Goal: Task Accomplishment & Management: Use online tool/utility

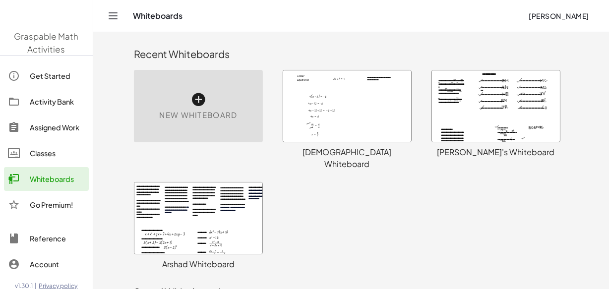
click at [481, 91] on div at bounding box center [496, 105] width 128 height 71
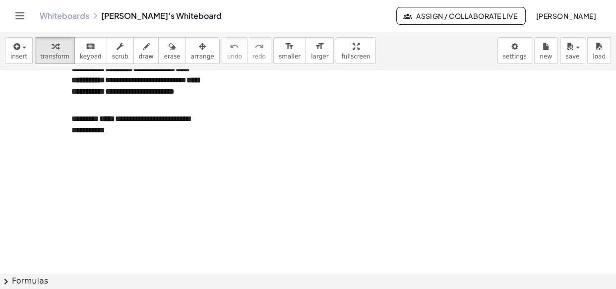
scroll to position [8057, 0]
click at [134, 129] on p "**********" at bounding box center [135, 124] width 129 height 23
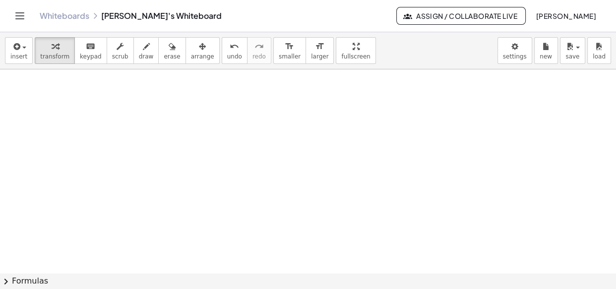
scroll to position [8125, 0]
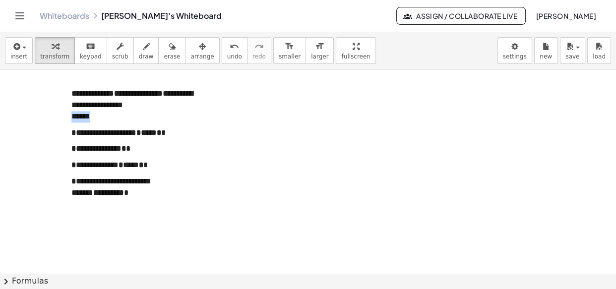
drag, startPoint x: 94, startPoint y: 119, endPoint x: 71, endPoint y: 117, distance: 23.4
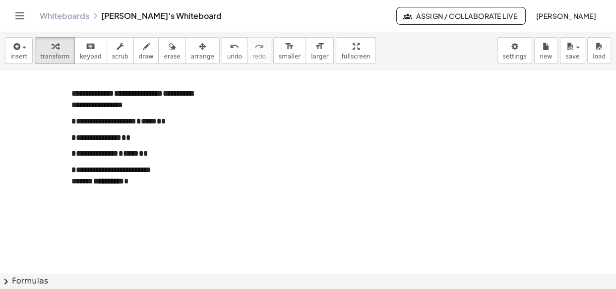
click at [161, 186] on p "**********" at bounding box center [135, 176] width 129 height 23
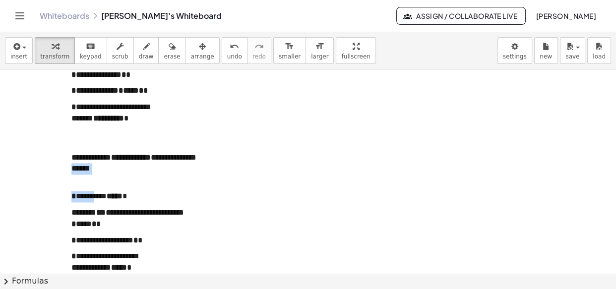
drag, startPoint x: 95, startPoint y: 185, endPoint x: 71, endPoint y: 180, distance: 24.8
click at [96, 178] on p "**********" at bounding box center [135, 169] width 129 height 34
drag, startPoint x: 96, startPoint y: 178, endPoint x: 74, endPoint y: 178, distance: 21.8
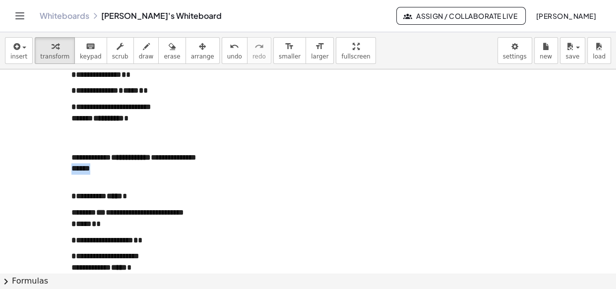
click at [74, 178] on p "**********" at bounding box center [135, 169] width 129 height 34
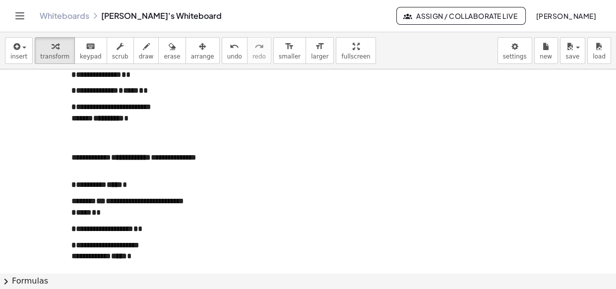
click at [85, 149] on div at bounding box center [135, 146] width 129 height 11
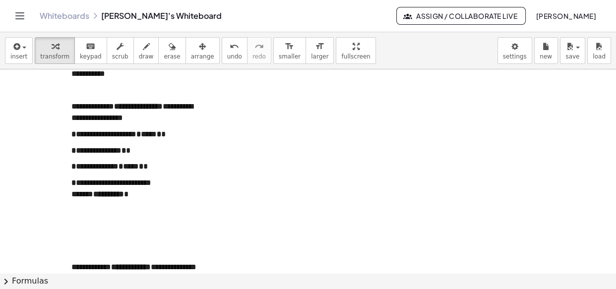
scroll to position [8112, 0]
click at [109, 95] on p at bounding box center [135, 90] width 129 height 11
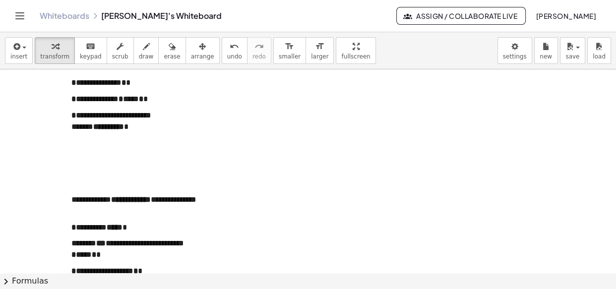
scroll to position [8197, 0]
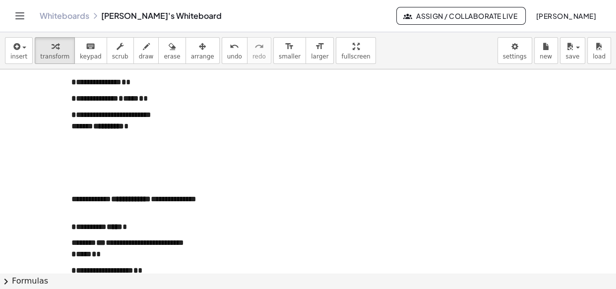
click at [86, 174] on div at bounding box center [135, 176] width 129 height 11
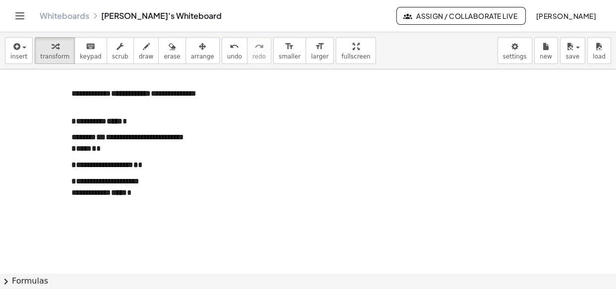
scroll to position [8303, 0]
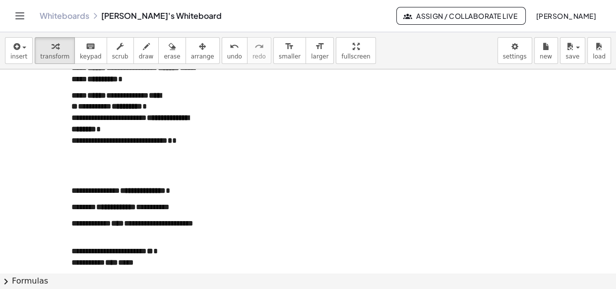
scroll to position [8508, 0]
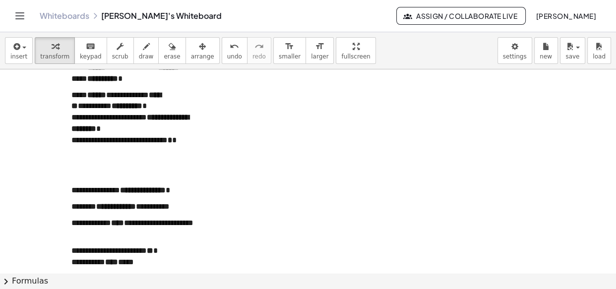
click at [87, 168] on div at bounding box center [135, 167] width 129 height 11
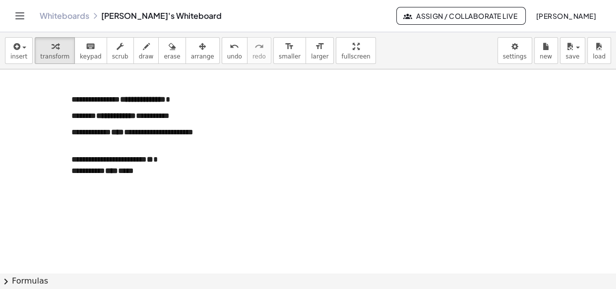
scroll to position [8622, 0]
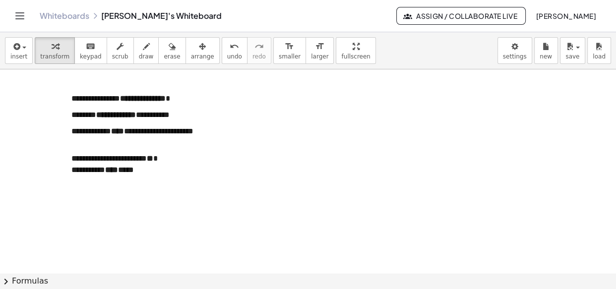
click at [175, 166] on p "**********" at bounding box center [135, 164] width 129 height 23
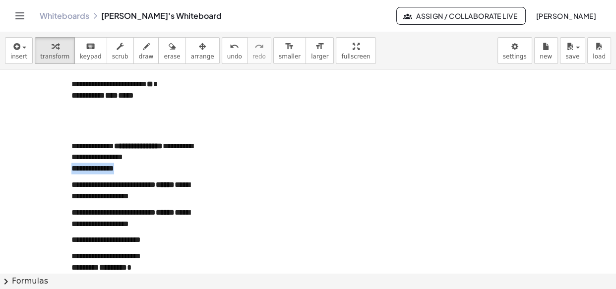
drag, startPoint x: 131, startPoint y: 167, endPoint x: 72, endPoint y: 168, distance: 59.5
click at [72, 168] on p "**********" at bounding box center [135, 158] width 129 height 34
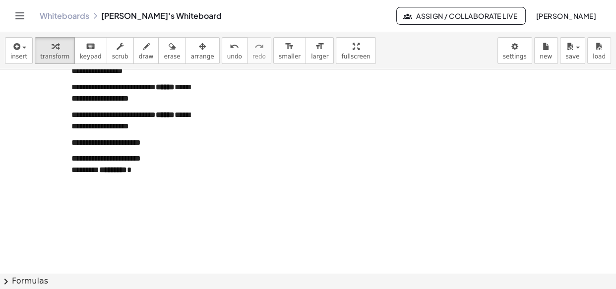
scroll to position [8784, 0]
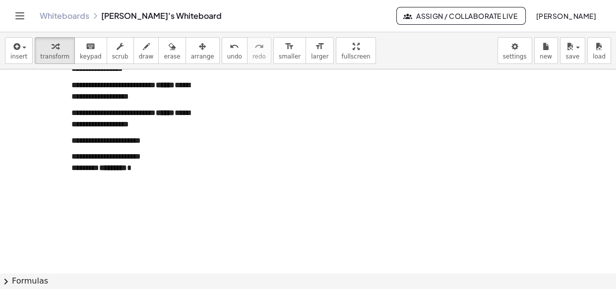
click at [153, 172] on p "**********" at bounding box center [135, 162] width 129 height 23
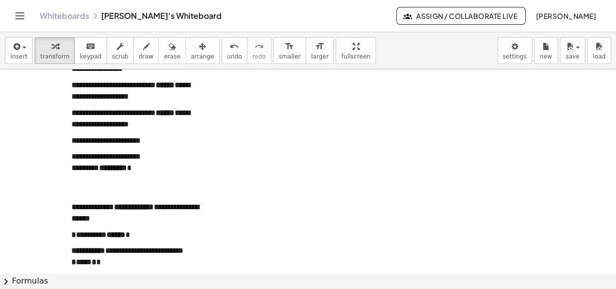
scroll to position [8822, 0]
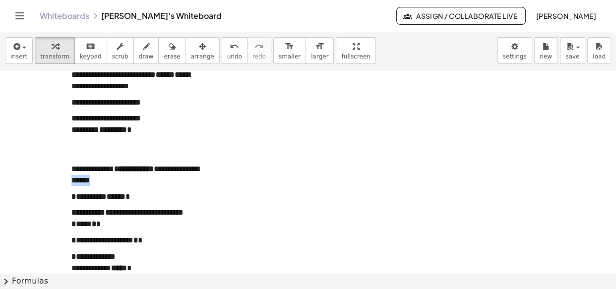
drag, startPoint x: 116, startPoint y: 178, endPoint x: 89, endPoint y: 178, distance: 27.8
click at [89, 178] on p "**********" at bounding box center [135, 175] width 129 height 23
click at [97, 158] on div at bounding box center [135, 157] width 129 height 11
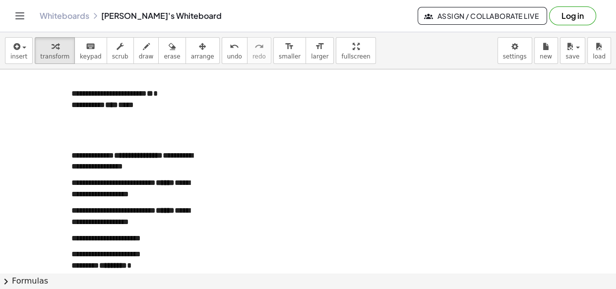
scroll to position [8685, 0]
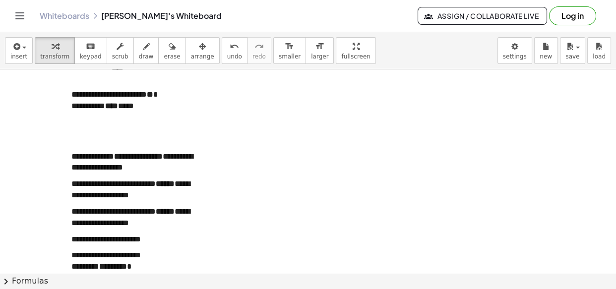
click at [116, 130] on div at bounding box center [135, 133] width 129 height 11
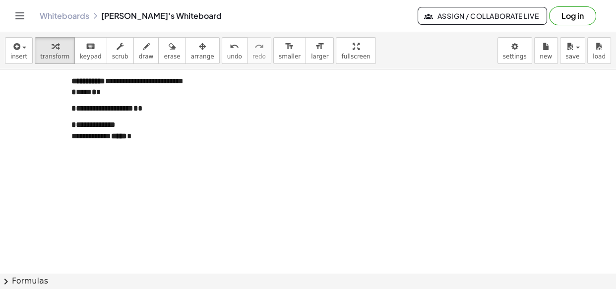
scroll to position [9034, 0]
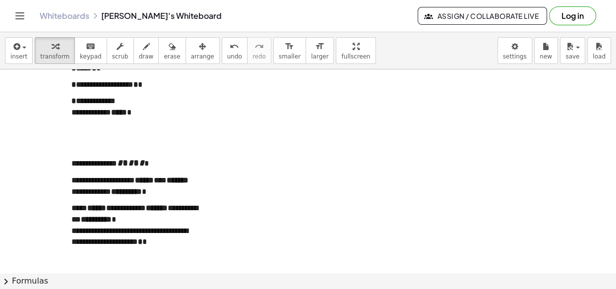
click at [112, 139] on div at bounding box center [135, 140] width 129 height 11
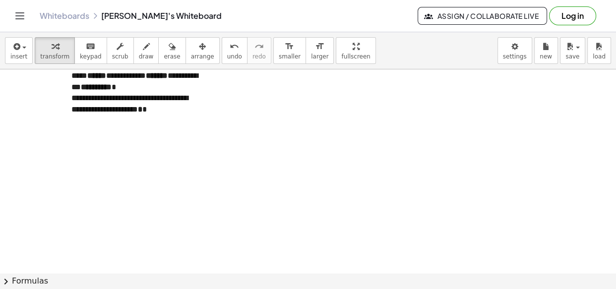
scroll to position [9189, 0]
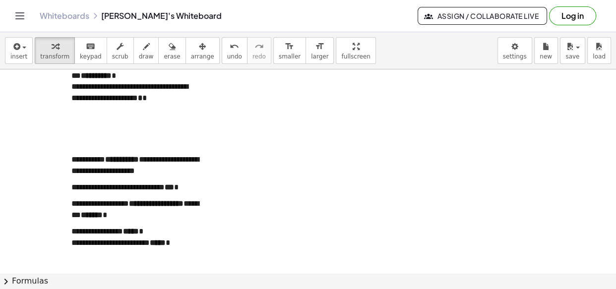
click at [94, 251] on p "**********" at bounding box center [135, 243] width 129 height 34
click at [155, 233] on p "**********" at bounding box center [135, 237] width 129 height 23
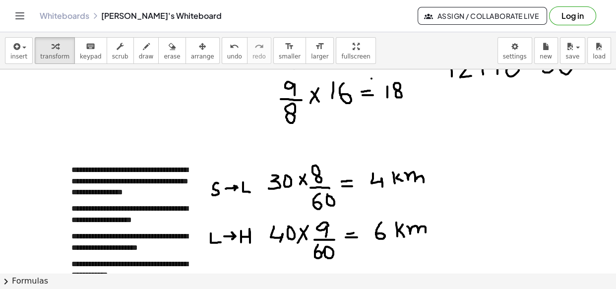
scroll to position [7292, 0]
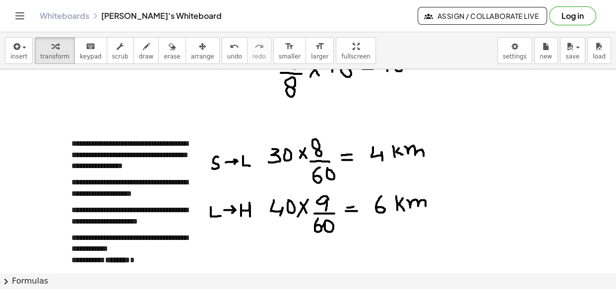
click at [164, 157] on p "**********" at bounding box center [135, 155] width 129 height 34
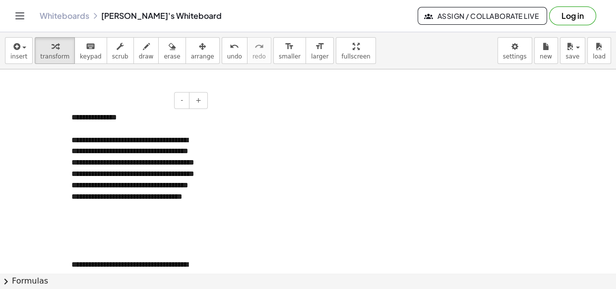
scroll to position [5647, 0]
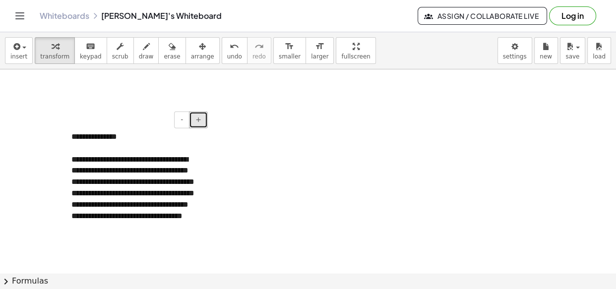
click at [194, 118] on button "+" at bounding box center [198, 120] width 19 height 17
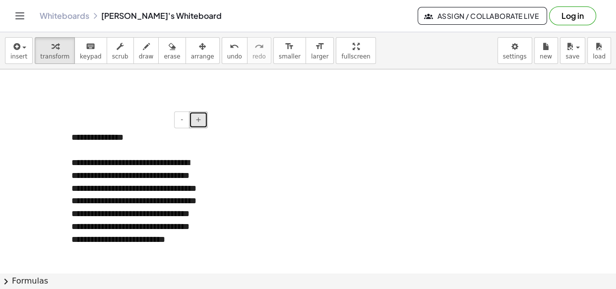
click at [194, 118] on button "+" at bounding box center [198, 120] width 19 height 17
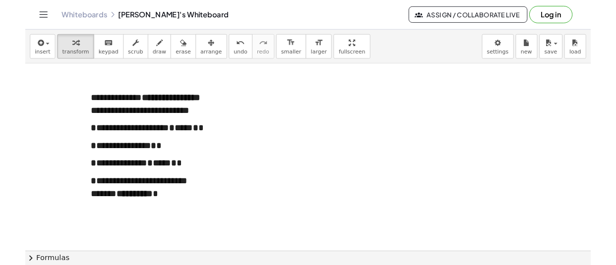
scroll to position [9240, 0]
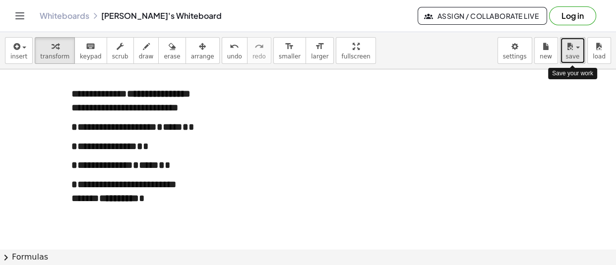
click at [584, 53] on button "save" at bounding box center [572, 50] width 25 height 27
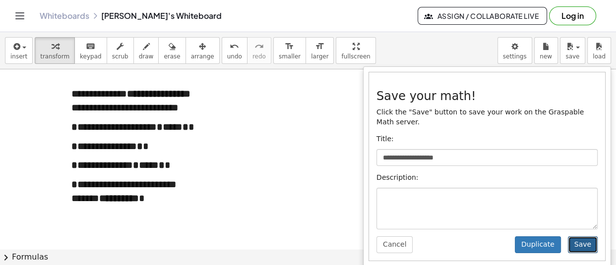
click at [581, 236] on button "Save" at bounding box center [582, 244] width 30 height 17
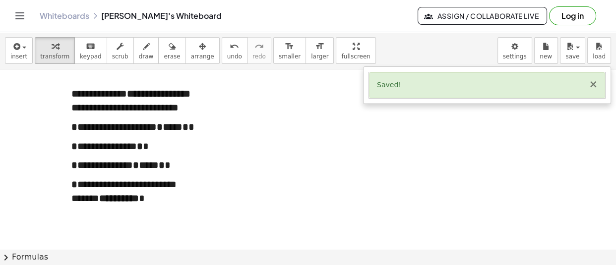
click at [594, 90] on button "×" at bounding box center [592, 84] width 9 height 10
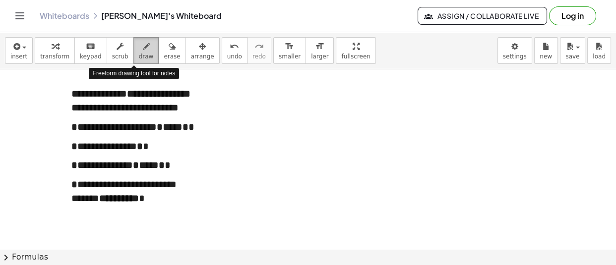
click at [133, 52] on button "draw" at bounding box center [146, 50] width 26 height 27
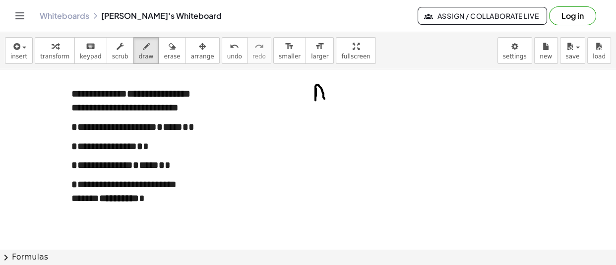
drag, startPoint x: 316, startPoint y: 90, endPoint x: 324, endPoint y: 100, distance: 13.4
drag, startPoint x: 315, startPoint y: 95, endPoint x: 325, endPoint y: 95, distance: 9.9
drag, startPoint x: 356, startPoint y: 103, endPoint x: 361, endPoint y: 114, distance: 12.0
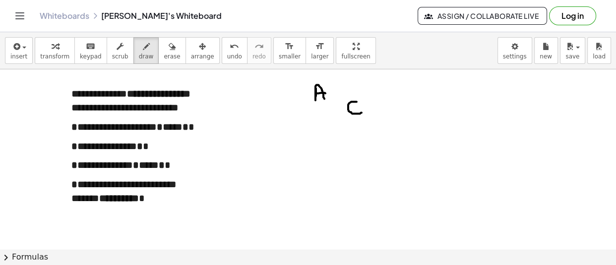
drag, startPoint x: 368, startPoint y: 128, endPoint x: 368, endPoint y: 142, distance: 13.9
drag, startPoint x: 368, startPoint y: 126, endPoint x: 377, endPoint y: 126, distance: 8.4
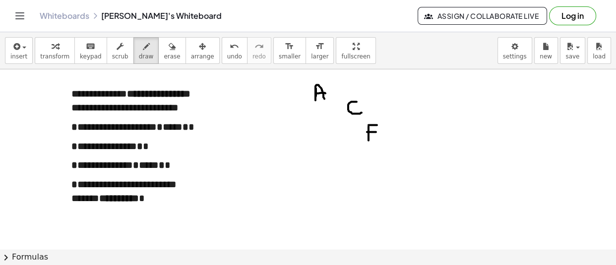
drag, startPoint x: 367, startPoint y: 133, endPoint x: 379, endPoint y: 133, distance: 11.9
drag, startPoint x: 341, startPoint y: 117, endPoint x: 314, endPoint y: 141, distance: 35.8
drag, startPoint x: 291, startPoint y: 144, endPoint x: 291, endPoint y: 154, distance: 9.4
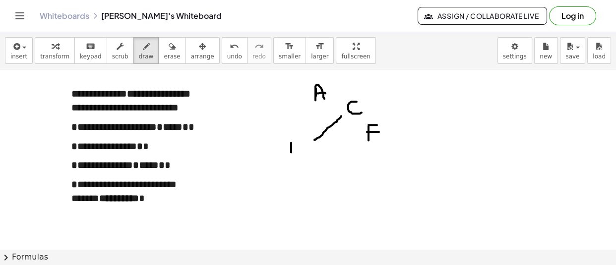
drag, startPoint x: 291, startPoint y: 144, endPoint x: 291, endPoint y: 155, distance: 10.9
drag, startPoint x: 331, startPoint y: 157, endPoint x: 343, endPoint y: 170, distance: 18.2
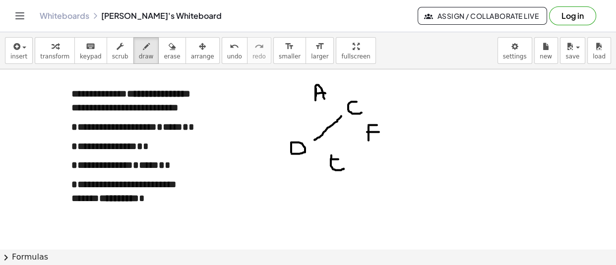
drag, startPoint x: 331, startPoint y: 161, endPoint x: 341, endPoint y: 161, distance: 10.4
drag, startPoint x: 331, startPoint y: 155, endPoint x: 340, endPoint y: 151, distance: 10.4
drag, startPoint x: 291, startPoint y: 111, endPoint x: 308, endPoint y: 116, distance: 17.6
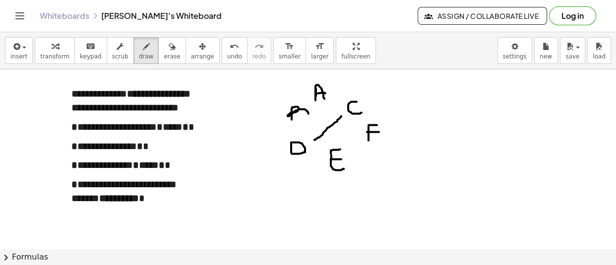
drag, startPoint x: 292, startPoint y: 107, endPoint x: 297, endPoint y: 116, distance: 10.6
drag, startPoint x: 285, startPoint y: 109, endPoint x: 283, endPoint y: 116, distance: 8.1
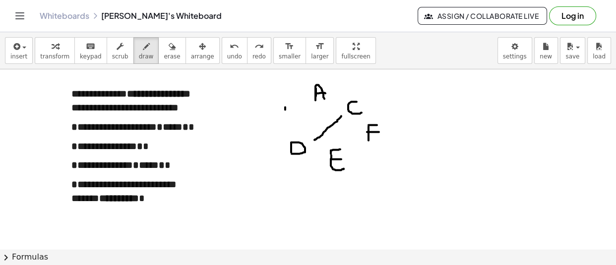
drag, startPoint x: 287, startPoint y: 108, endPoint x: 281, endPoint y: 116, distance: 10.0
drag, startPoint x: 322, startPoint y: 107, endPoint x: 327, endPoint y: 144, distance: 37.5
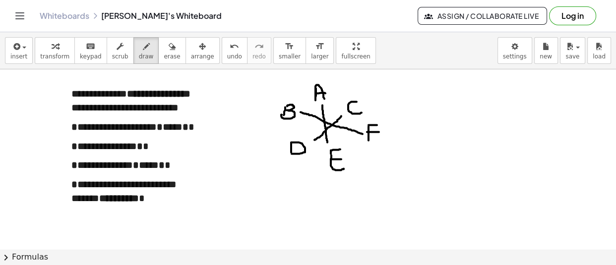
drag, startPoint x: 300, startPoint y: 113, endPoint x: 362, endPoint y: 135, distance: 65.7
drag, startPoint x: 486, startPoint y: 162, endPoint x: 498, endPoint y: 175, distance: 17.9
drag, startPoint x: 486, startPoint y: 168, endPoint x: 496, endPoint y: 168, distance: 10.4
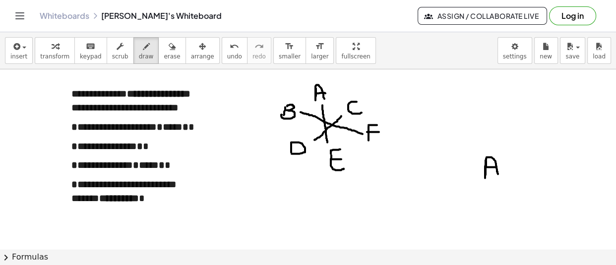
drag, startPoint x: 523, startPoint y: 145, endPoint x: 530, endPoint y: 156, distance: 13.2
drag, startPoint x: 517, startPoint y: 110, endPoint x: 518, endPoint y: 123, distance: 12.9
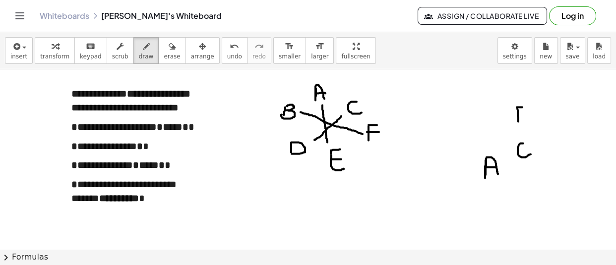
drag, startPoint x: 516, startPoint y: 109, endPoint x: 525, endPoint y: 108, distance: 8.9
drag, startPoint x: 517, startPoint y: 113, endPoint x: 525, endPoint y: 114, distance: 7.9
drag, startPoint x: 513, startPoint y: 148, endPoint x: 462, endPoint y: 123, distance: 56.1
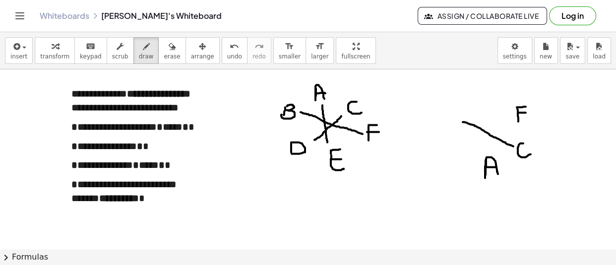
drag, startPoint x: 441, startPoint y: 99, endPoint x: 442, endPoint y: 115, distance: 15.9
drag, startPoint x: 479, startPoint y: 84, endPoint x: 490, endPoint y: 100, distance: 19.2
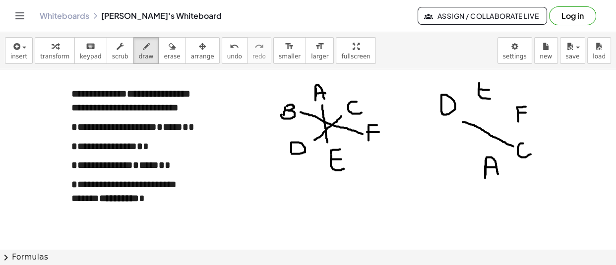
drag, startPoint x: 480, startPoint y: 91, endPoint x: 489, endPoint y: 91, distance: 8.9
drag, startPoint x: 476, startPoint y: 84, endPoint x: 490, endPoint y: 82, distance: 13.5
drag, startPoint x: 441, startPoint y: 139, endPoint x: 440, endPoint y: 148, distance: 8.9
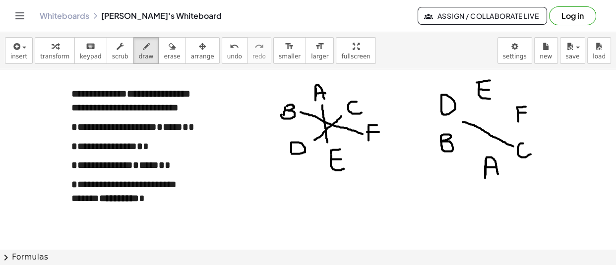
drag, startPoint x: 457, startPoint y: 143, endPoint x: 509, endPoint y: 119, distance: 56.6
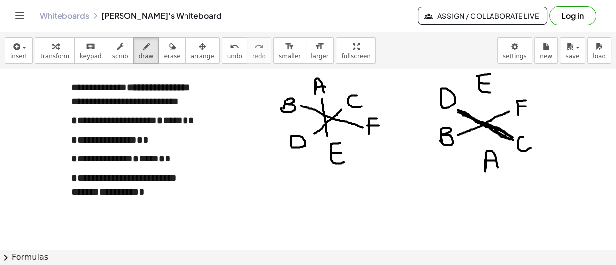
drag, startPoint x: 144, startPoint y: 109, endPoint x: 179, endPoint y: 110, distance: 35.7
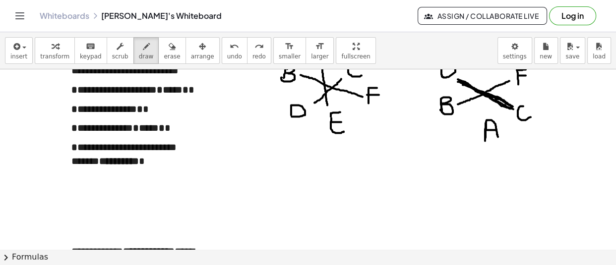
scroll to position [9278, 0]
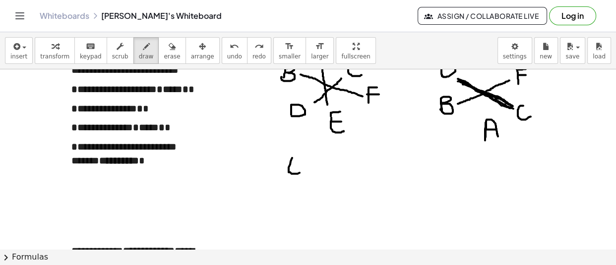
drag, startPoint x: 292, startPoint y: 159, endPoint x: 300, endPoint y: 174, distance: 16.8
drag, startPoint x: 289, startPoint y: 166, endPoint x: 304, endPoint y: 166, distance: 14.9
drag, startPoint x: 292, startPoint y: 158, endPoint x: 306, endPoint y: 156, distance: 13.5
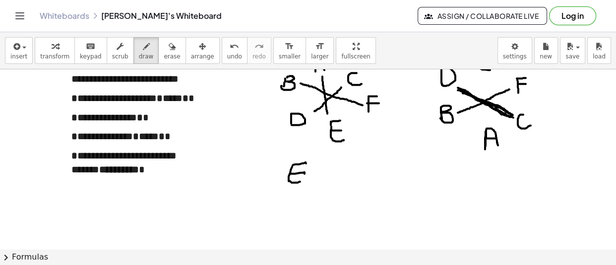
scroll to position [9252, 0]
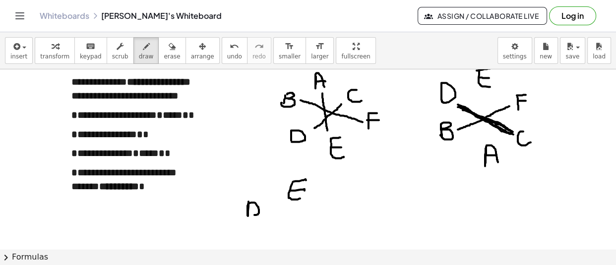
drag, startPoint x: 248, startPoint y: 203, endPoint x: 249, endPoint y: 218, distance: 14.4
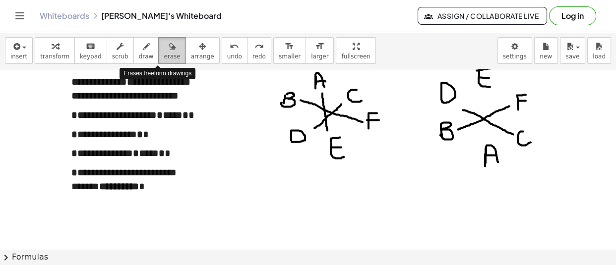
click at [168, 46] on icon "button" at bounding box center [171, 47] width 7 height 12
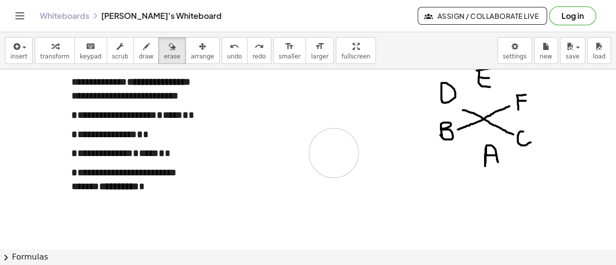
drag, startPoint x: 374, startPoint y: 103, endPoint x: 301, endPoint y: 150, distance: 86.5
click at [143, 46] on icon "button" at bounding box center [146, 47] width 7 height 12
drag, startPoint x: 298, startPoint y: 84, endPoint x: 296, endPoint y: 99, distance: 15.0
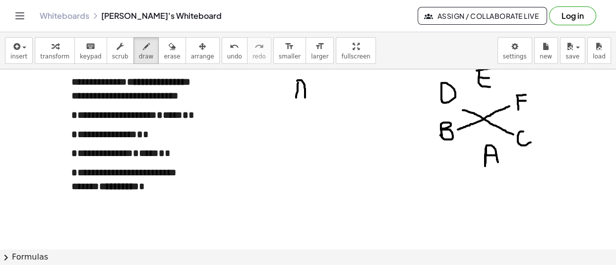
drag, startPoint x: 297, startPoint y: 82, endPoint x: 305, endPoint y: 100, distance: 19.1
drag, startPoint x: 297, startPoint y: 91, endPoint x: 305, endPoint y: 91, distance: 7.9
drag, startPoint x: 327, startPoint y: 104, endPoint x: 321, endPoint y: 114, distance: 11.6
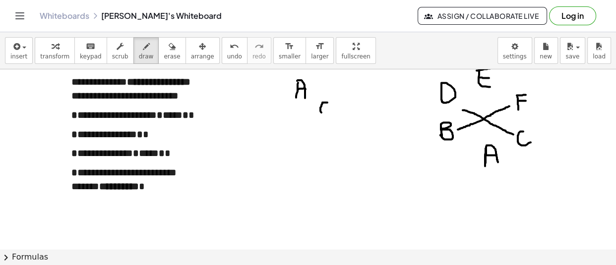
drag, startPoint x: 273, startPoint y: 104, endPoint x: 278, endPoint y: 118, distance: 15.2
drag, startPoint x: 269, startPoint y: 137, endPoint x: 268, endPoint y: 156, distance: 18.9
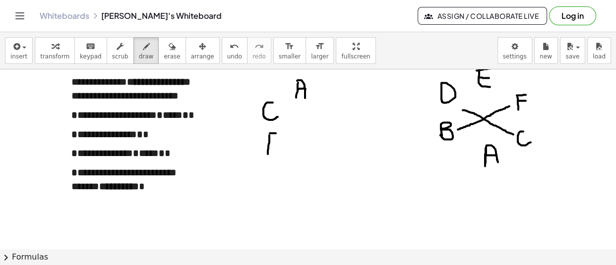
drag, startPoint x: 270, startPoint y: 135, endPoint x: 280, endPoint y: 135, distance: 9.9
drag, startPoint x: 269, startPoint y: 144, endPoint x: 278, endPoint y: 144, distance: 8.4
drag, startPoint x: 327, startPoint y: 105, endPoint x: 327, endPoint y: 117, distance: 12.9
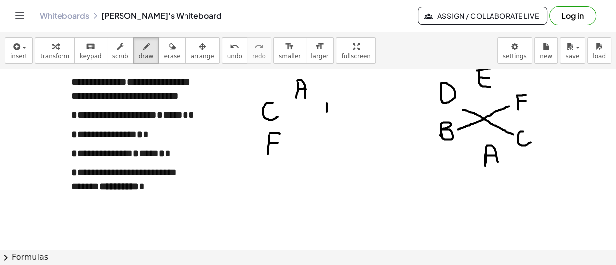
drag, startPoint x: 327, startPoint y: 105, endPoint x: 327, endPoint y: 118, distance: 13.4
drag, startPoint x: 167, startPoint y: 134, endPoint x: 151, endPoint y: 144, distance: 18.9
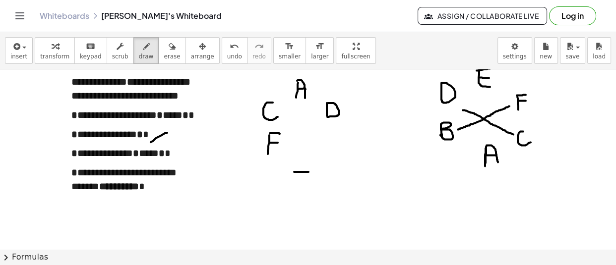
drag, startPoint x: 294, startPoint y: 173, endPoint x: 314, endPoint y: 173, distance: 19.8
drag, startPoint x: 327, startPoint y: 148, endPoint x: 344, endPoint y: 146, distance: 17.4
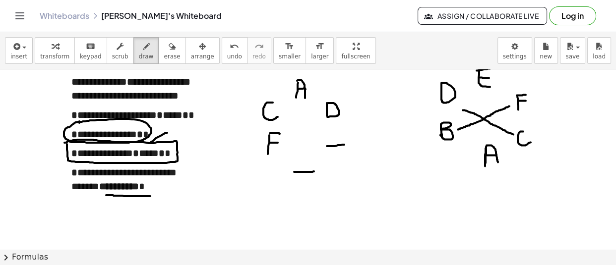
drag, startPoint x: 106, startPoint y: 197, endPoint x: 150, endPoint y: 198, distance: 44.1
drag, startPoint x: 278, startPoint y: 112, endPoint x: 320, endPoint y: 114, distance: 42.7
drag, startPoint x: 283, startPoint y: 144, endPoint x: 317, endPoint y: 145, distance: 34.2
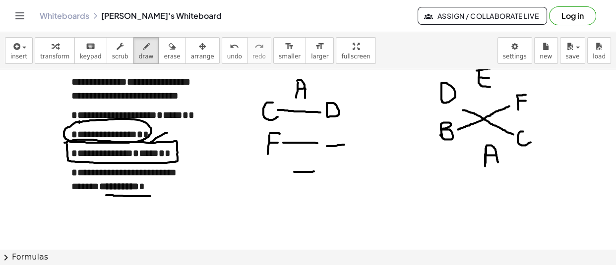
click at [168, 49] on icon "button" at bounding box center [171, 47] width 7 height 12
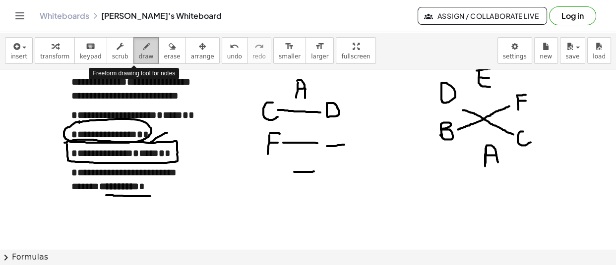
click at [143, 42] on icon "button" at bounding box center [146, 47] width 7 height 12
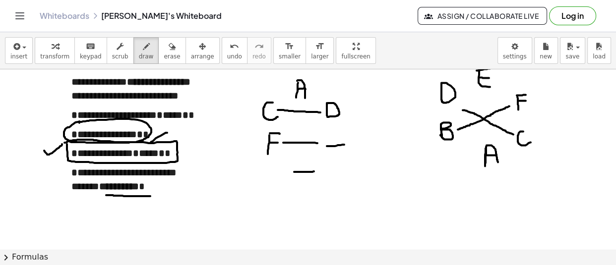
drag, startPoint x: 44, startPoint y: 152, endPoint x: 62, endPoint y: 146, distance: 19.3
click at [164, 51] on div "button" at bounding box center [172, 46] width 16 height 12
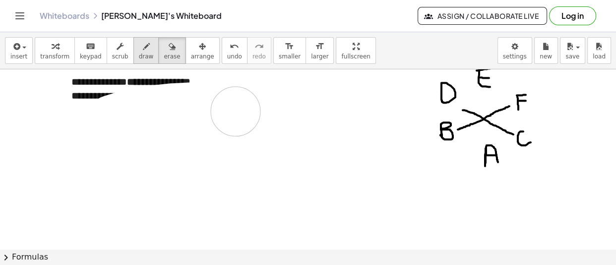
drag, startPoint x: 333, startPoint y: 83, endPoint x: 131, endPoint y: 51, distance: 204.7
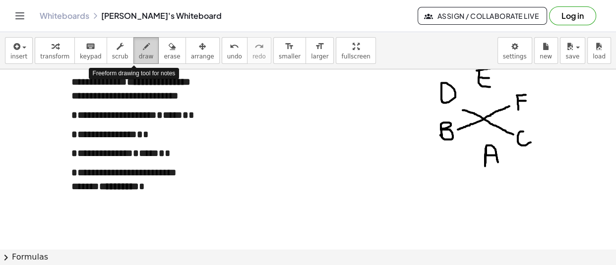
click at [143, 51] on icon "button" at bounding box center [146, 47] width 7 height 12
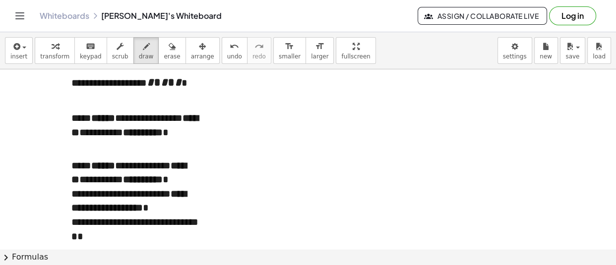
scroll to position [9641, 0]
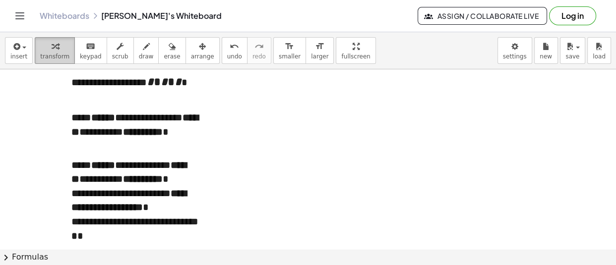
click at [40, 51] on div "button" at bounding box center [54, 46] width 29 height 12
click at [154, 83] on span "*" at bounding box center [150, 82] width 7 height 12
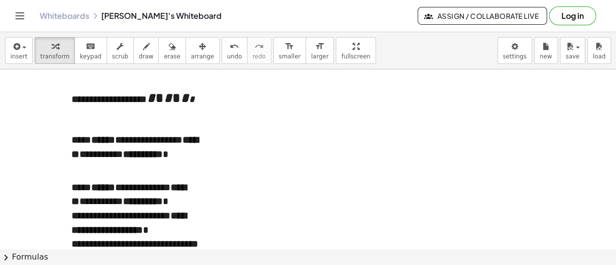
click at [147, 100] on span "* * * * * *" at bounding box center [171, 93] width 48 height 37
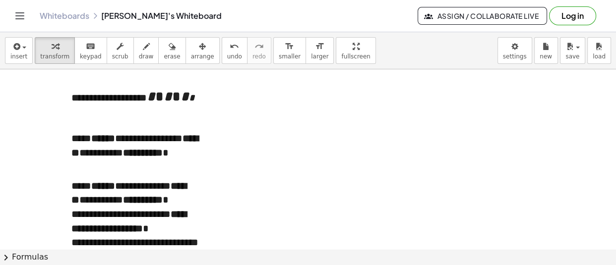
click at [156, 83] on p "**********" at bounding box center [135, 99] width 129 height 53
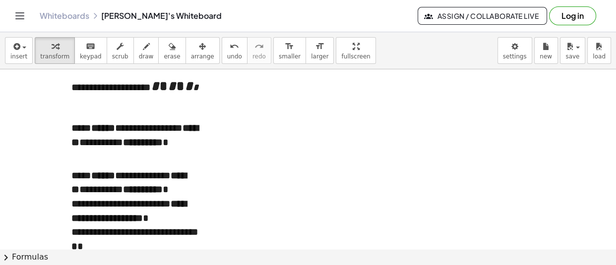
scroll to position [9653, 0]
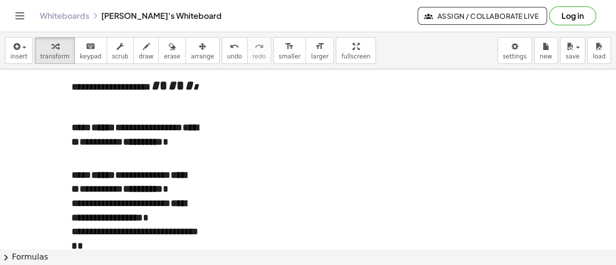
click at [72, 173] on p "**********" at bounding box center [135, 210] width 129 height 85
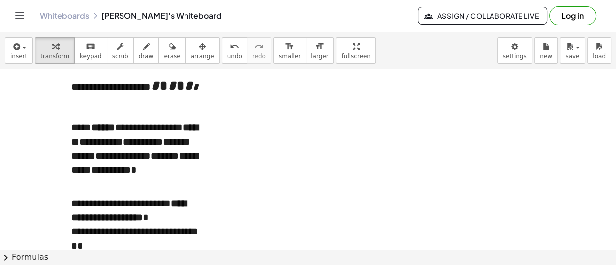
click at [73, 203] on p "**********" at bounding box center [135, 224] width 129 height 56
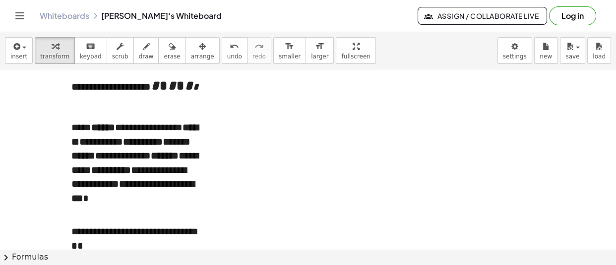
click at [73, 229] on p "**********" at bounding box center [135, 238] width 129 height 28
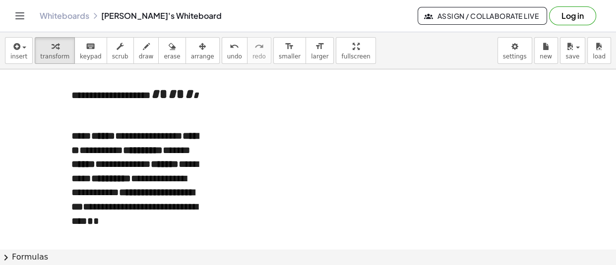
scroll to position [9644, 0]
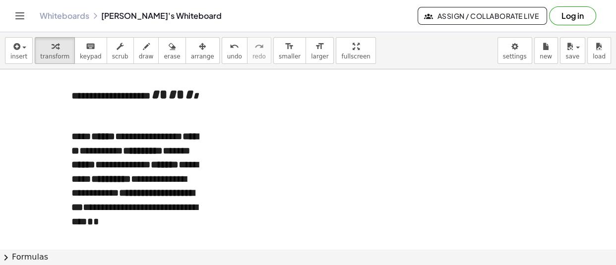
click at [141, 48] on button "draw" at bounding box center [146, 50] width 26 height 27
drag, startPoint x: 73, startPoint y: 159, endPoint x: 80, endPoint y: 158, distance: 6.5
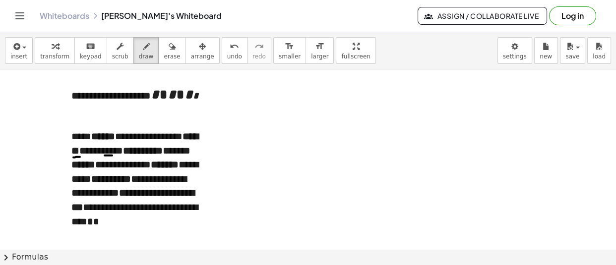
drag, startPoint x: 105, startPoint y: 157, endPoint x: 112, endPoint y: 157, distance: 7.4
drag, startPoint x: 158, startPoint y: 157, endPoint x: 169, endPoint y: 158, distance: 12.0
drag, startPoint x: 74, startPoint y: 168, endPoint x: 102, endPoint y: 170, distance: 27.8
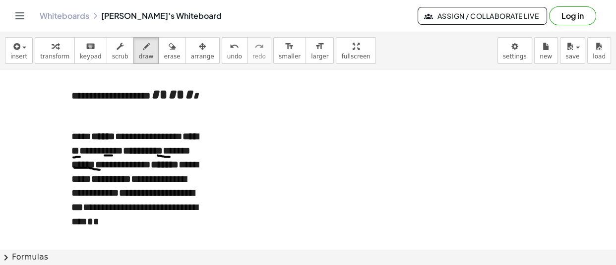
drag, startPoint x: 291, startPoint y: 101, endPoint x: 284, endPoint y: 112, distance: 13.1
drag, startPoint x: 325, startPoint y: 101, endPoint x: 325, endPoint y: 110, distance: 8.9
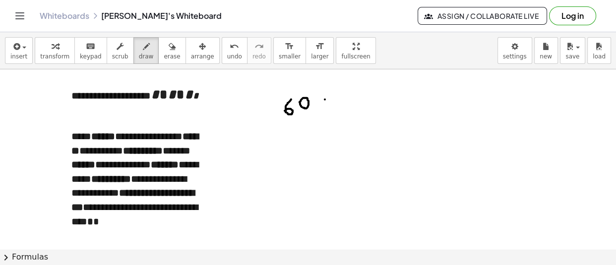
drag, startPoint x: 331, startPoint y: 101, endPoint x: 332, endPoint y: 110, distance: 9.5
drag, startPoint x: 334, startPoint y: 103, endPoint x: 340, endPoint y: 76, distance: 27.4
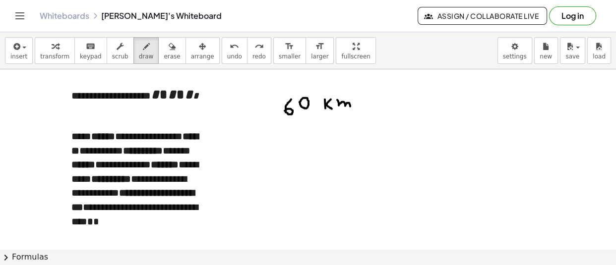
drag, startPoint x: 337, startPoint y: 101, endPoint x: 350, endPoint y: 108, distance: 14.6
drag, startPoint x: 358, startPoint y: 98, endPoint x: 352, endPoint y: 116, distance: 19.3
drag, startPoint x: 363, startPoint y: 102, endPoint x: 370, endPoint y: 96, distance: 9.1
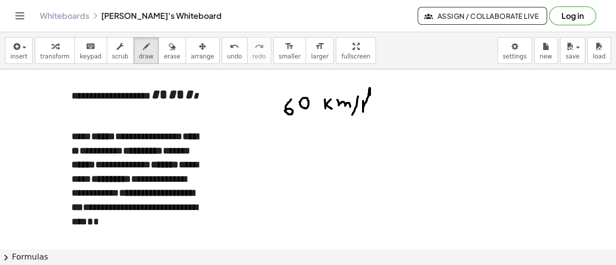
drag, startPoint x: 362, startPoint y: 98, endPoint x: 369, endPoint y: 111, distance: 14.2
drag, startPoint x: 156, startPoint y: 159, endPoint x: 173, endPoint y: 160, distance: 17.4
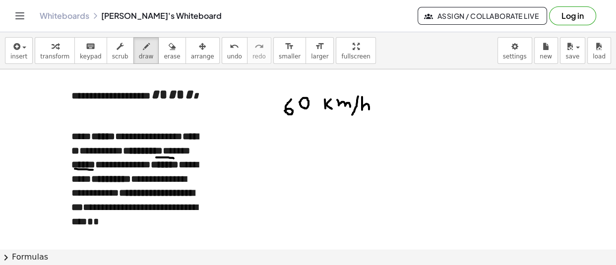
drag, startPoint x: 75, startPoint y: 170, endPoint x: 103, endPoint y: 171, distance: 28.3
drag, startPoint x: 372, startPoint y: 89, endPoint x: 397, endPoint y: 79, distance: 27.3
drag, startPoint x: 288, startPoint y: 129, endPoint x: 296, endPoint y: 141, distance: 14.7
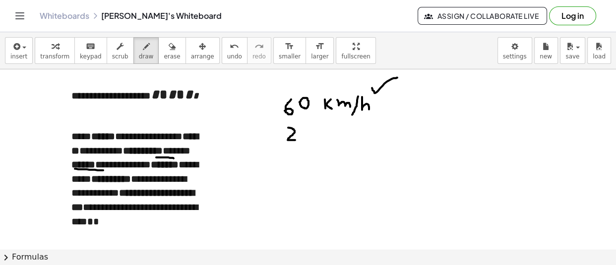
drag, startPoint x: 283, startPoint y: 146, endPoint x: 318, endPoint y: 147, distance: 34.7
drag, startPoint x: 293, startPoint y: 153, endPoint x: 290, endPoint y: 164, distance: 11.3
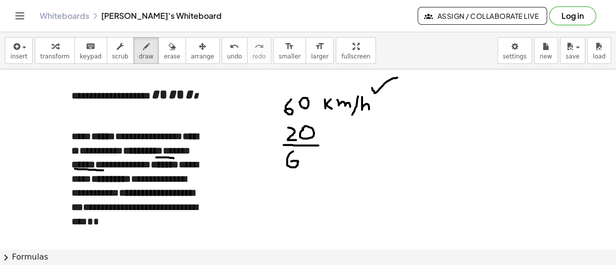
drag, startPoint x: 361, startPoint y: 113, endPoint x: 367, endPoint y: 113, distance: 5.9
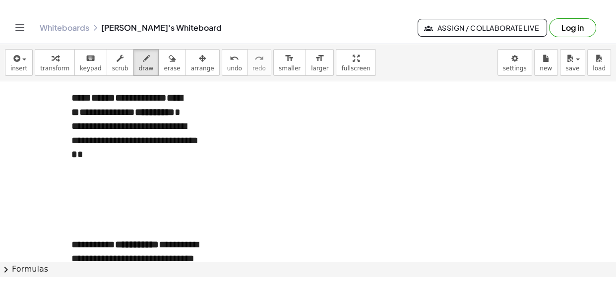
scroll to position [10602, 0]
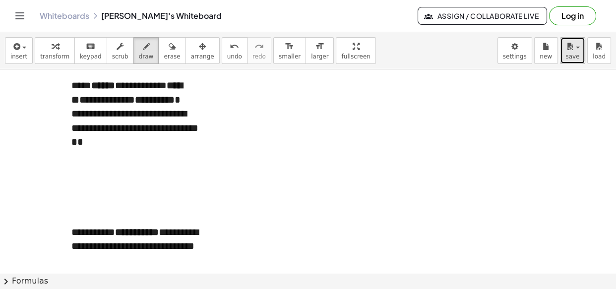
click at [577, 51] on div "button" at bounding box center [572, 46] width 14 height 12
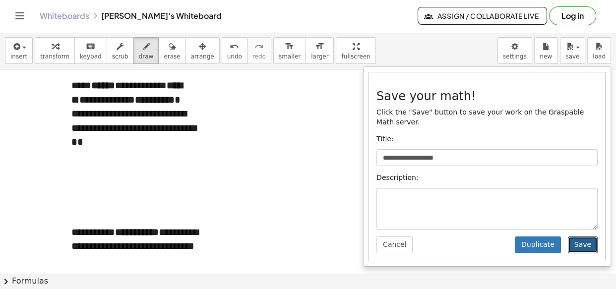
click at [591, 236] on button "Save" at bounding box center [582, 244] width 30 height 17
